Goal: Navigation & Orientation: Understand site structure

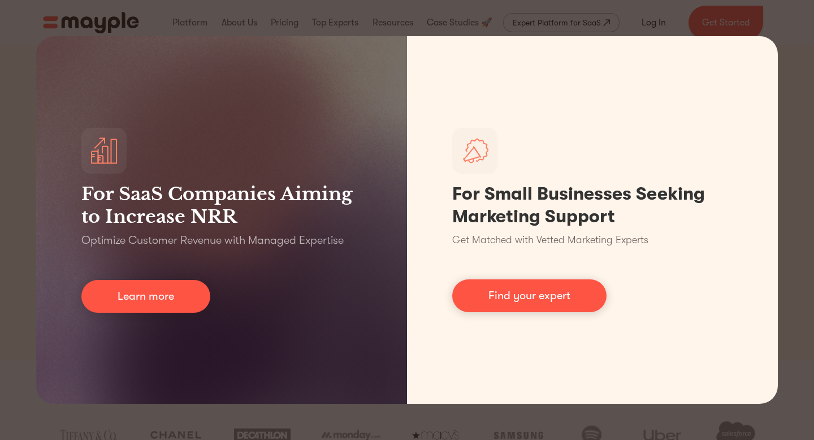
click at [207, 19] on div "For SaaS Companies Aiming to Increase NRR Optimize Customer Revenue with Manage…" at bounding box center [407, 220] width 814 height 440
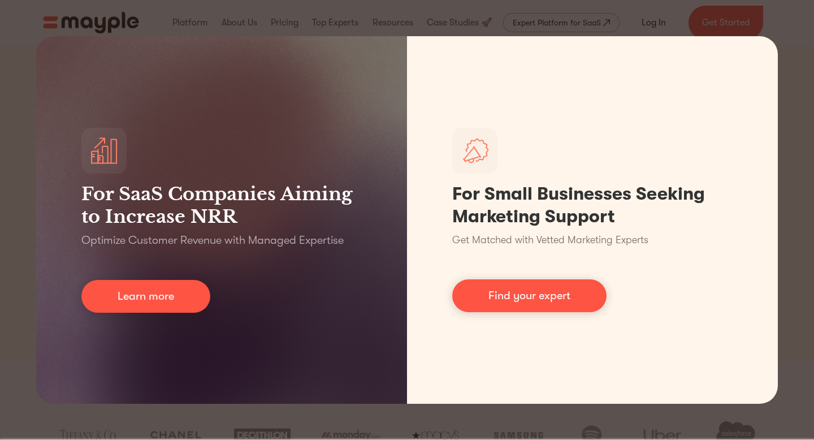
click at [335, 2] on div "For SaaS Companies Aiming to Increase NRR Optimize Customer Revenue with Manage…" at bounding box center [407, 220] width 814 height 440
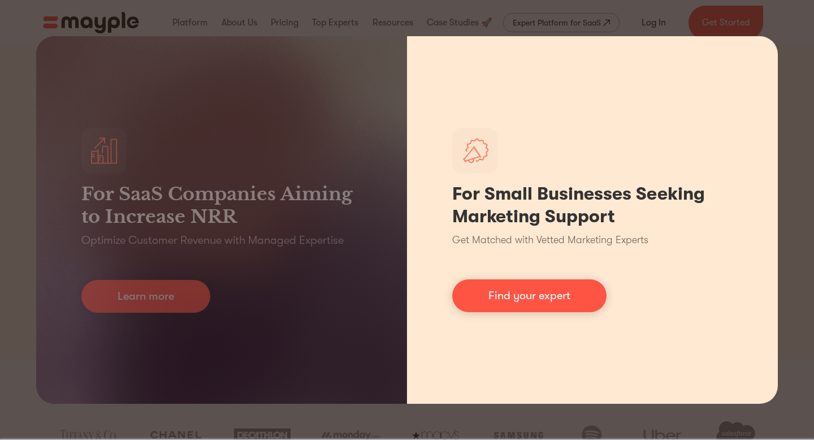
click at [764, 50] on div "For Small Businesses Seeking Marketing Support Get Matched with Vetted Marketin…" at bounding box center [592, 219] width 371 height 367
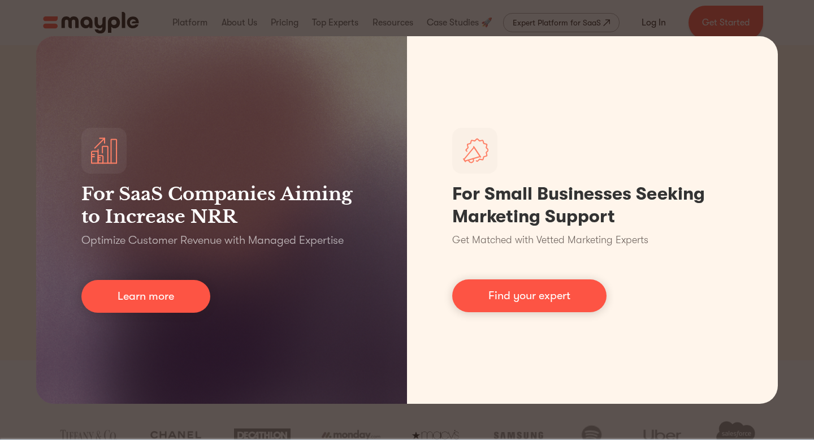
click at [813, 116] on div "For SaaS Companies Aiming to Increase NRR Optimize Customer Revenue with Manage…" at bounding box center [407, 220] width 814 height 440
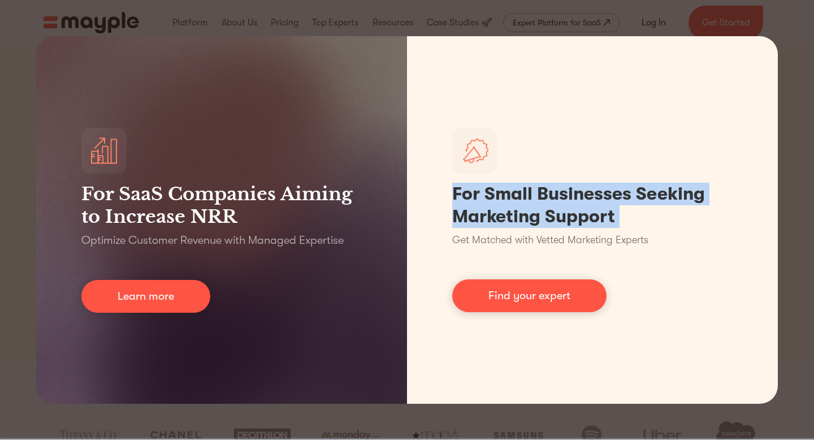
click at [813, 116] on div "For SaaS Companies Aiming to Increase NRR Optimize Customer Revenue with Manage…" at bounding box center [407, 220] width 814 height 440
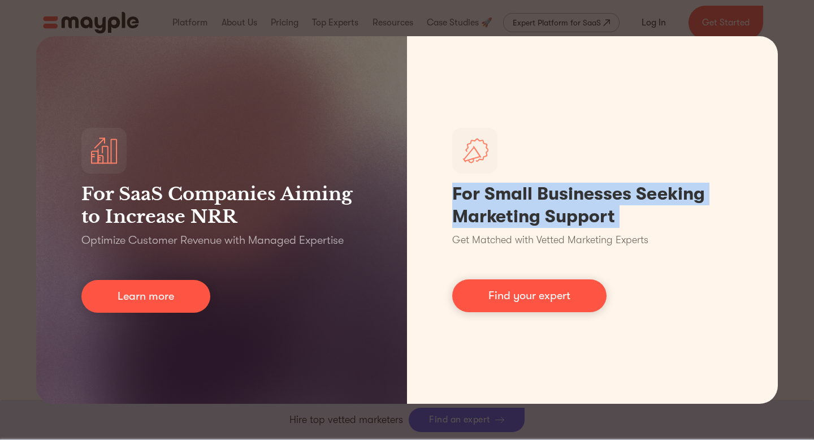
scroll to position [603, 0]
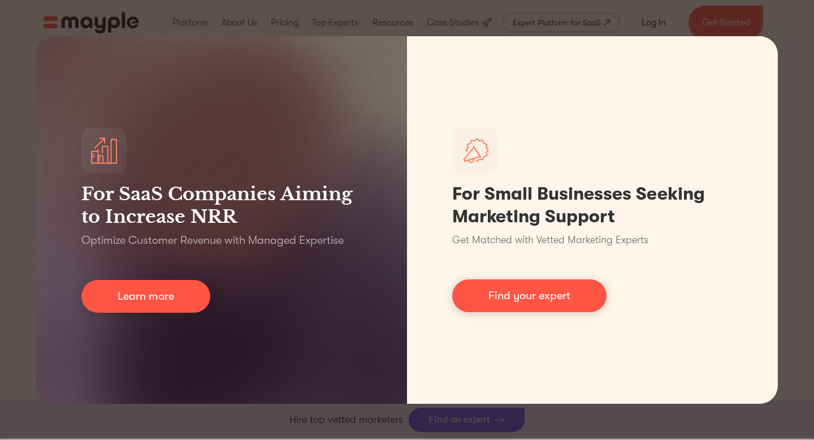
click at [466, 17] on div "For SaaS Companies Aiming to Increase NRR Optimize Customer Revenue with Manage…" at bounding box center [407, 220] width 814 height 440
